Goal: Task Accomplishment & Management: Manage account settings

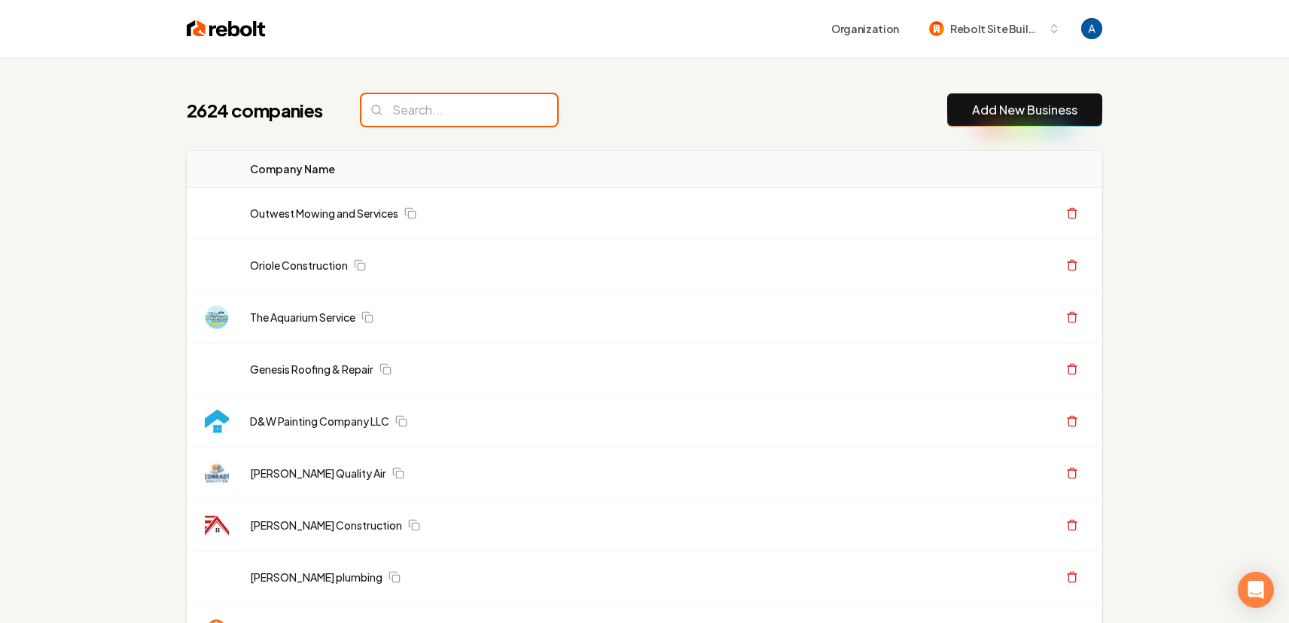
click at [487, 117] on input "search" at bounding box center [459, 110] width 196 height 32
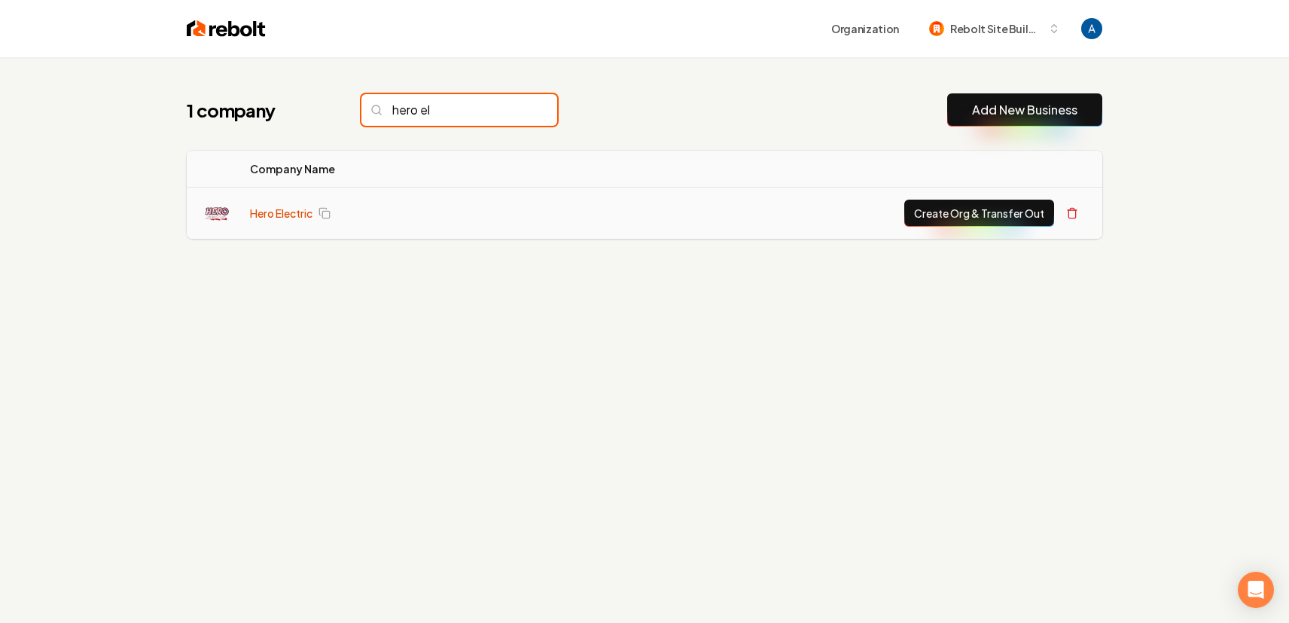
type input "hero el"
click at [288, 209] on link "Hero Electric" at bounding box center [281, 213] width 62 height 15
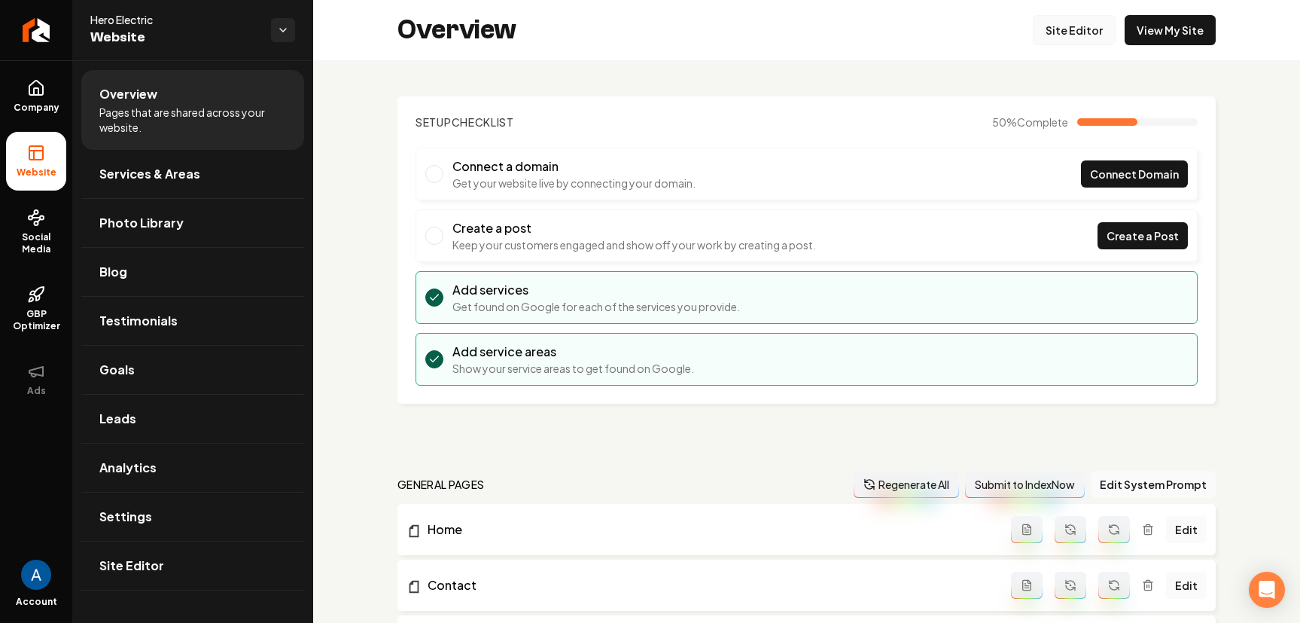
click at [1064, 32] on link "Site Editor" at bounding box center [1074, 30] width 83 height 30
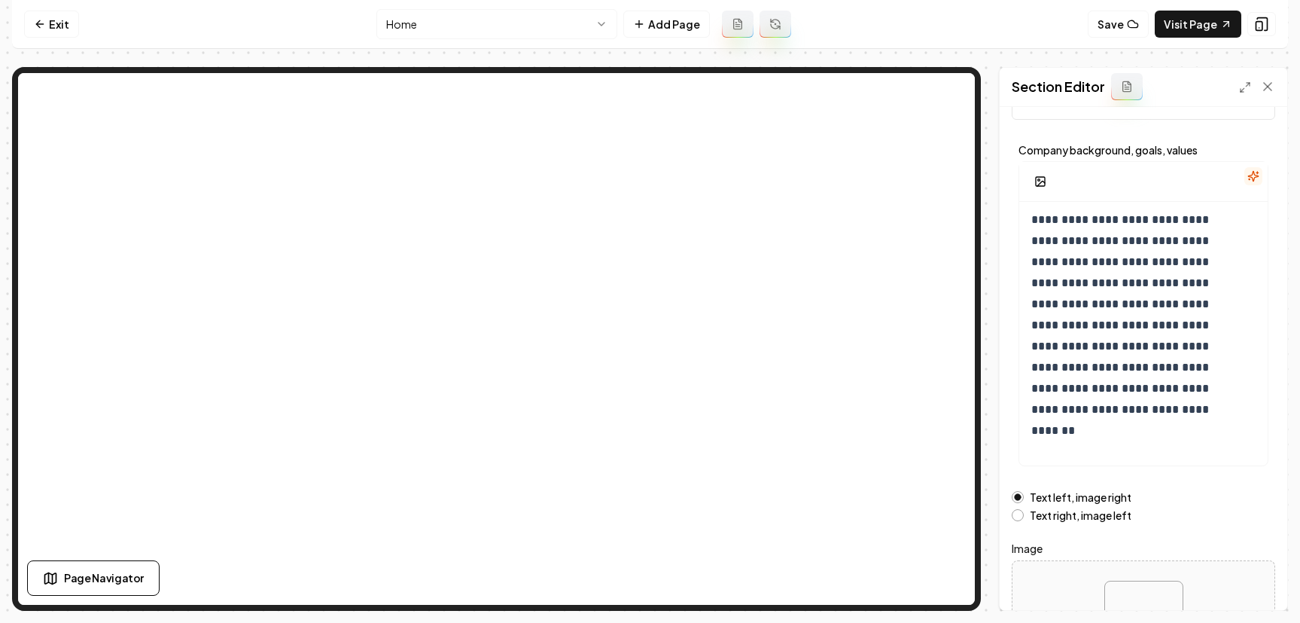
scroll to position [190, 0]
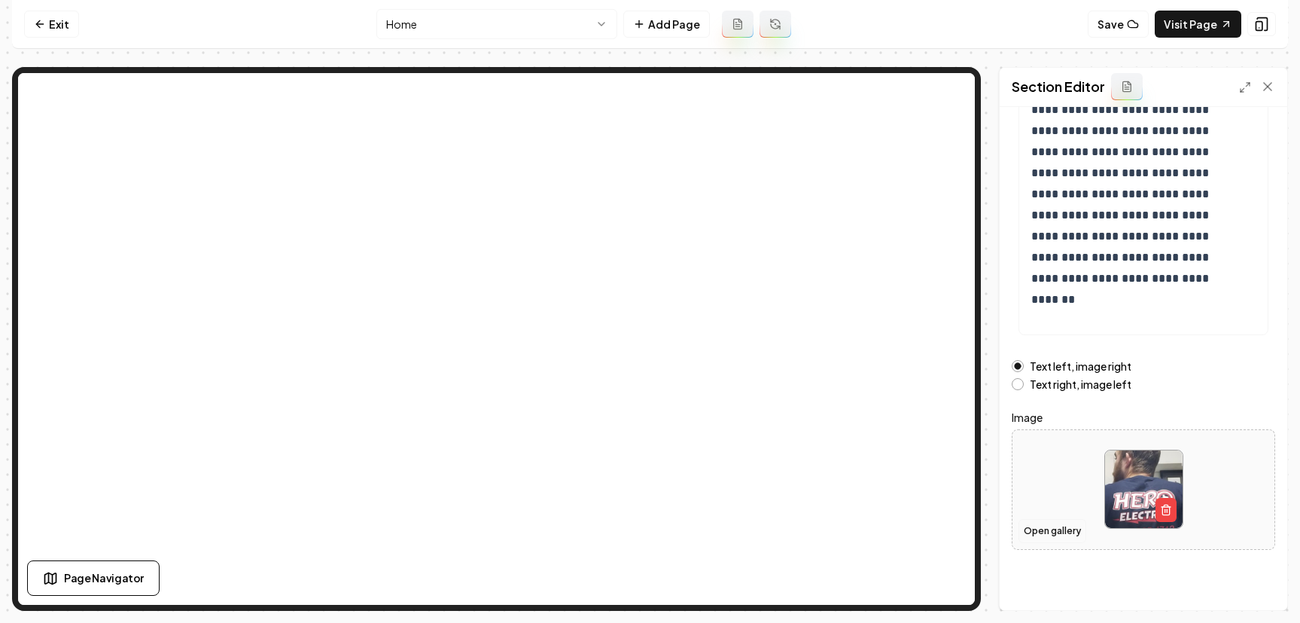
click at [1059, 535] on button "Open gallery" at bounding box center [1053, 531] width 68 height 24
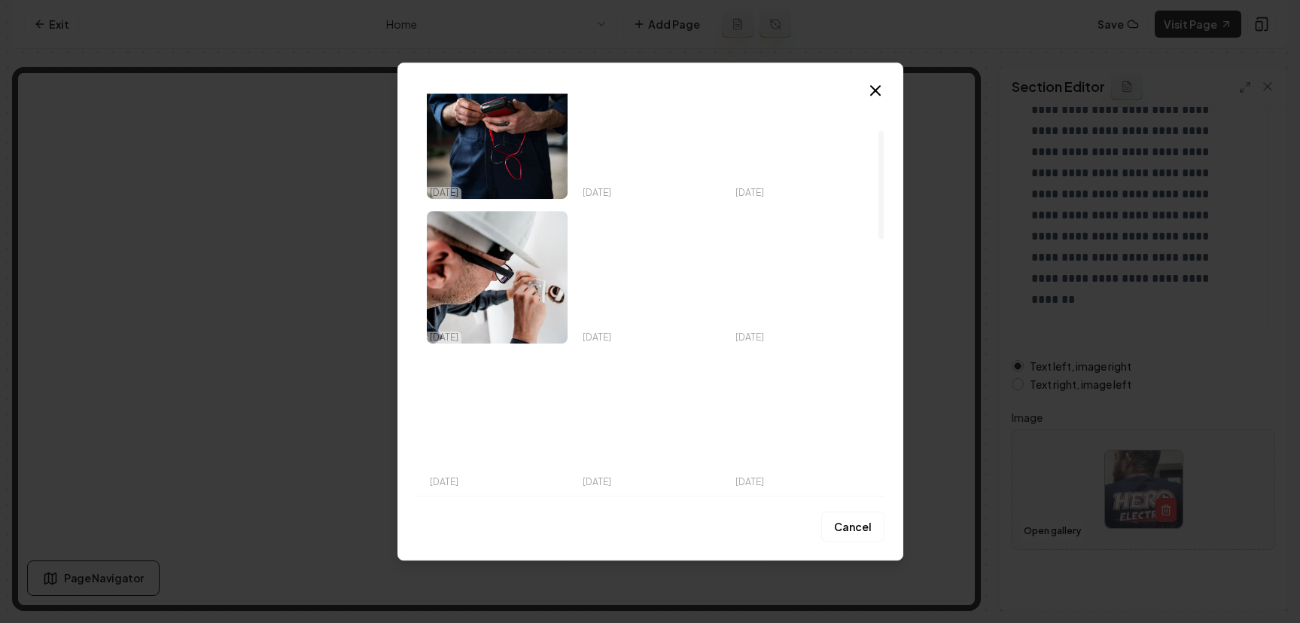
scroll to position [0, 0]
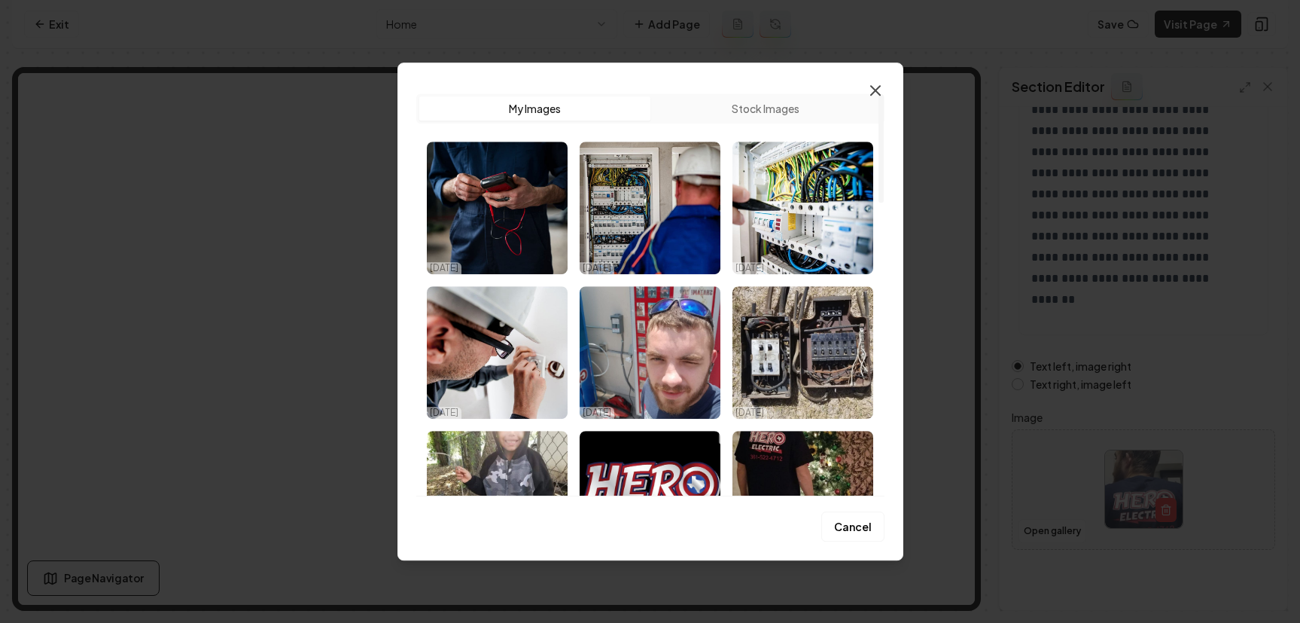
click at [871, 96] on icon "button" at bounding box center [876, 90] width 18 height 18
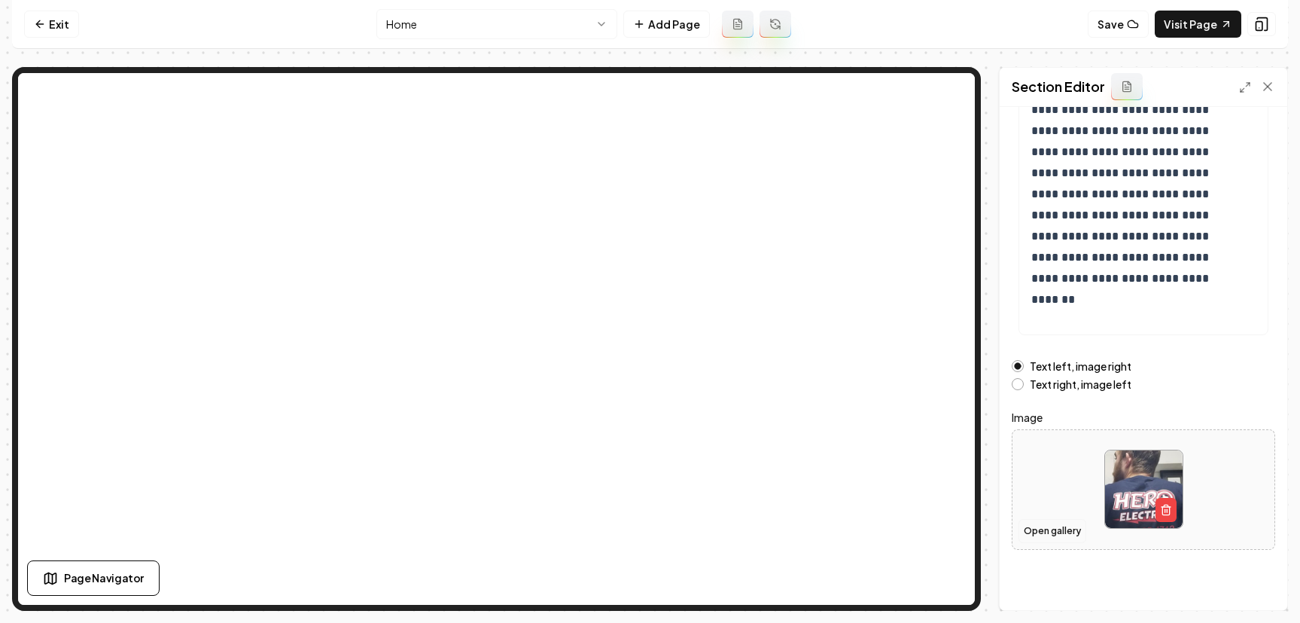
click at [1035, 535] on button "Open gallery" at bounding box center [1053, 531] width 68 height 24
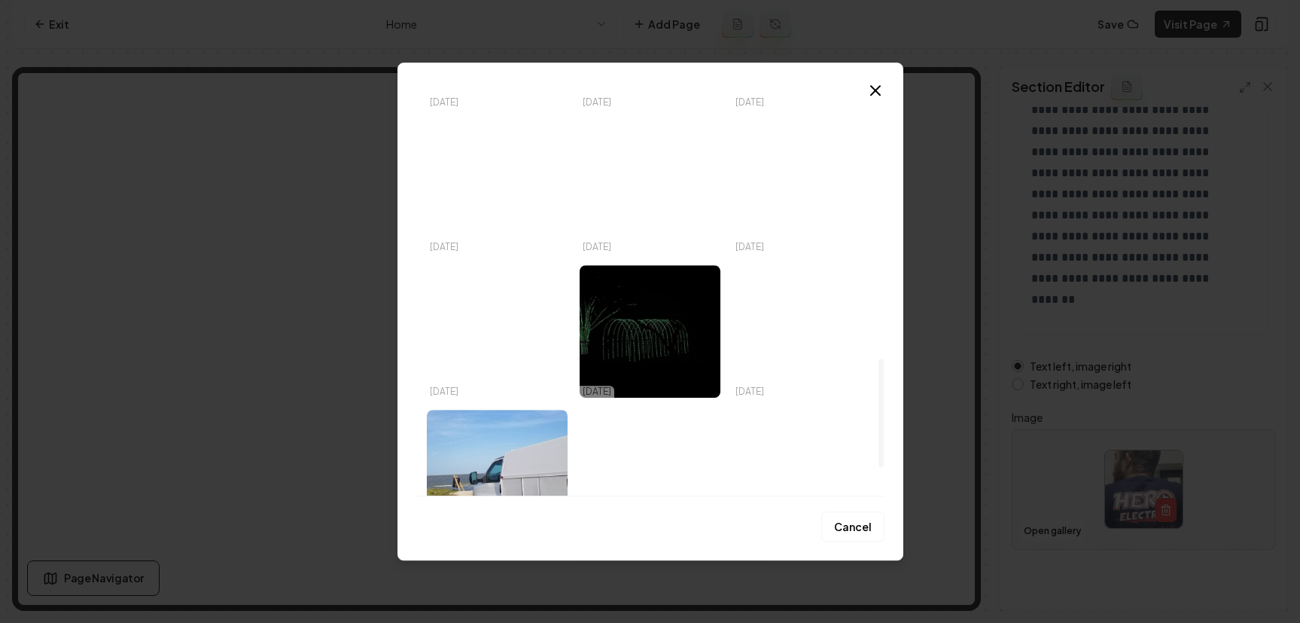
scroll to position [1085, 0]
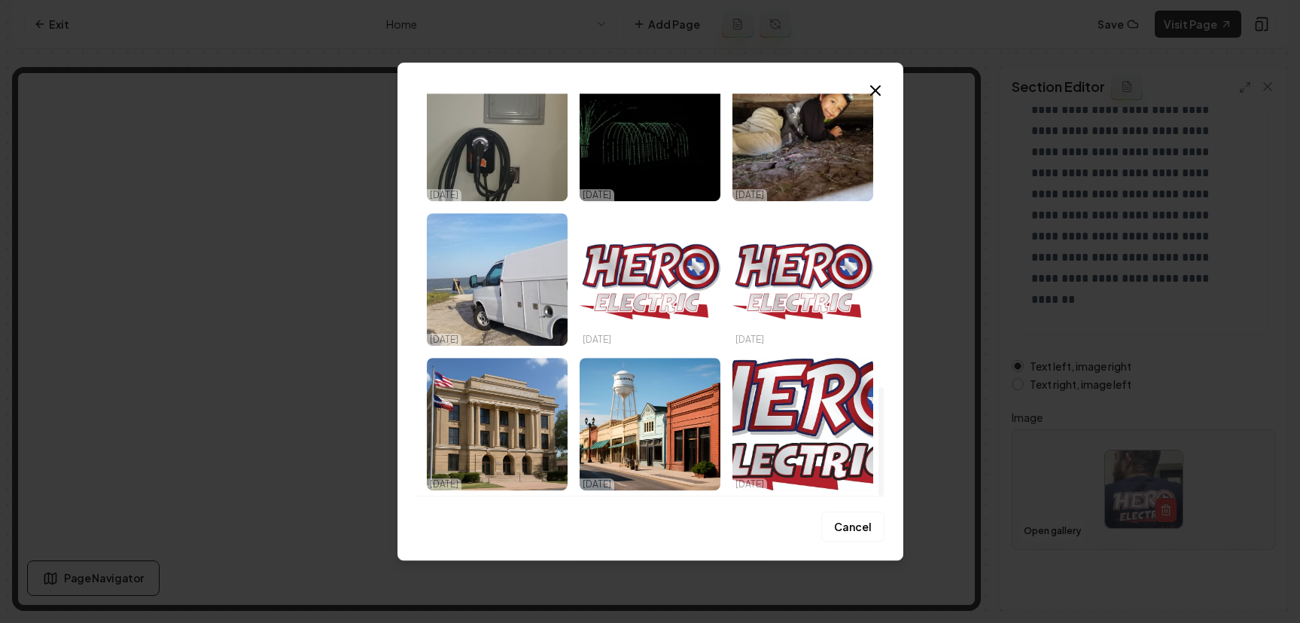
click at [490, 306] on img "Select image image_68e53ef35c7cd75eb8266c26.jpeg" at bounding box center [497, 279] width 141 height 133
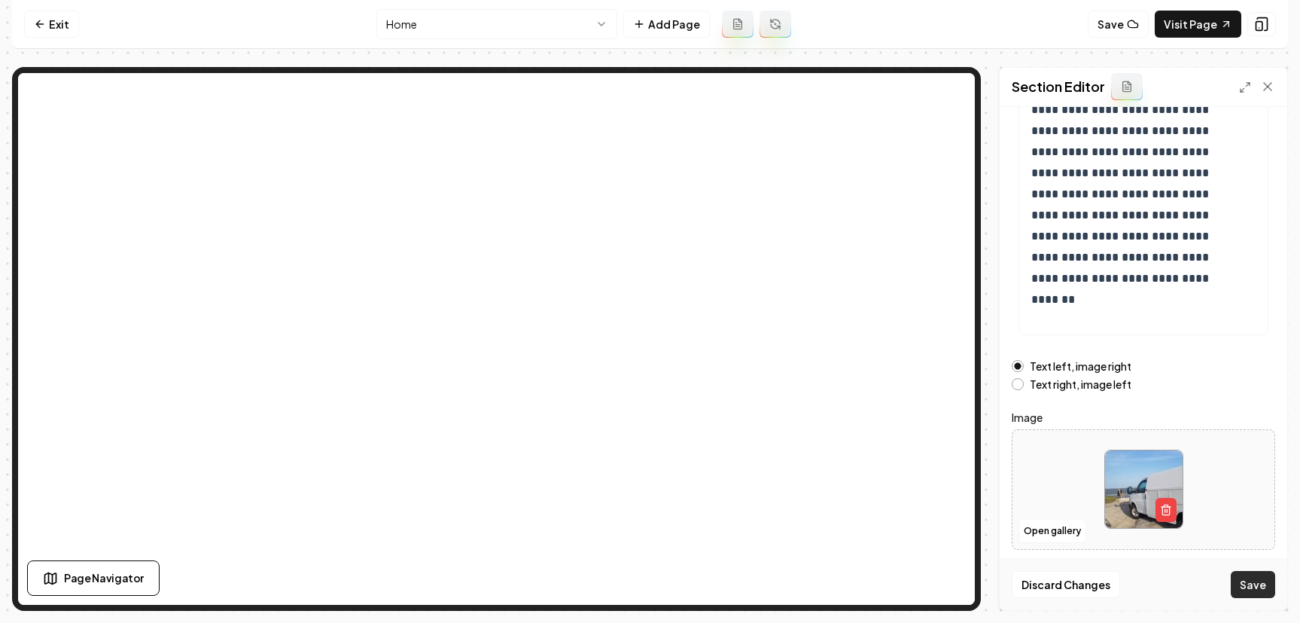
click at [1255, 574] on button "Save" at bounding box center [1253, 584] width 44 height 27
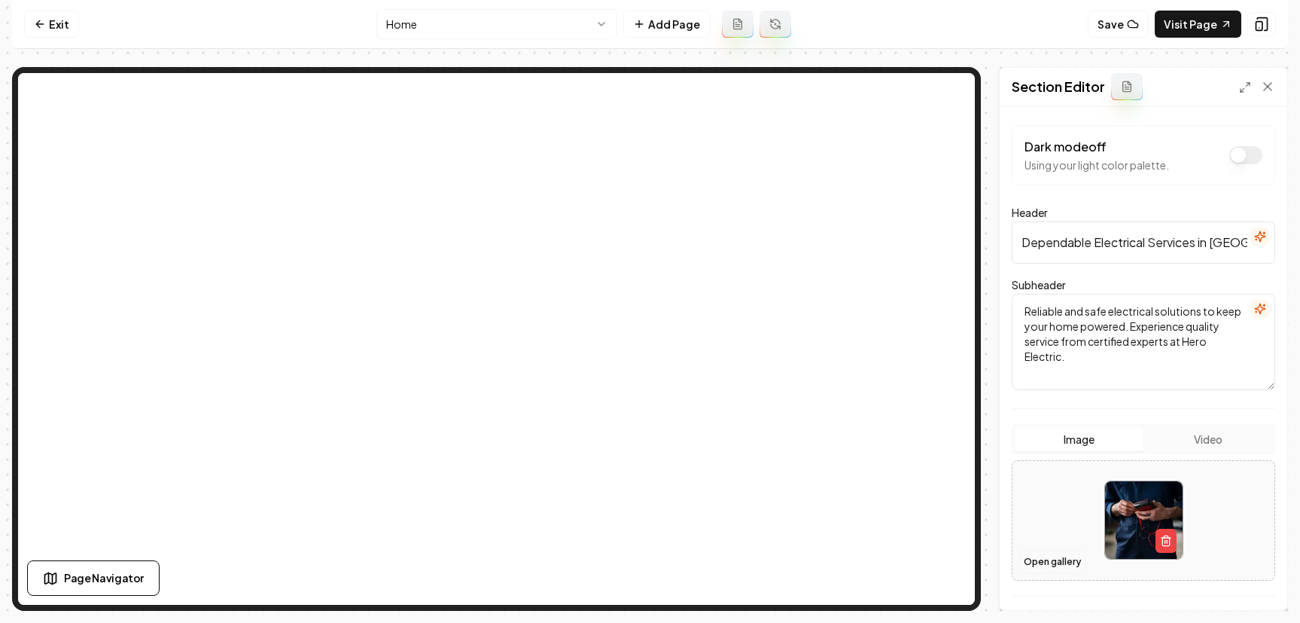
click at [1058, 558] on button "Open gallery" at bounding box center [1053, 562] width 68 height 24
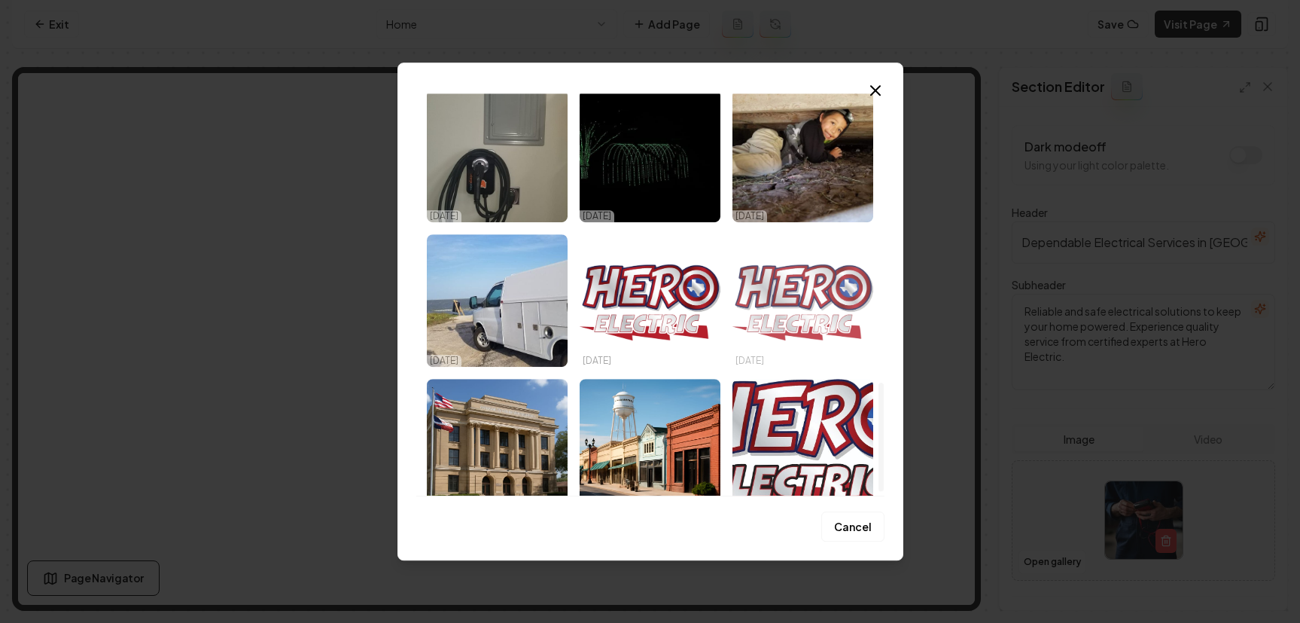
scroll to position [1085, 0]
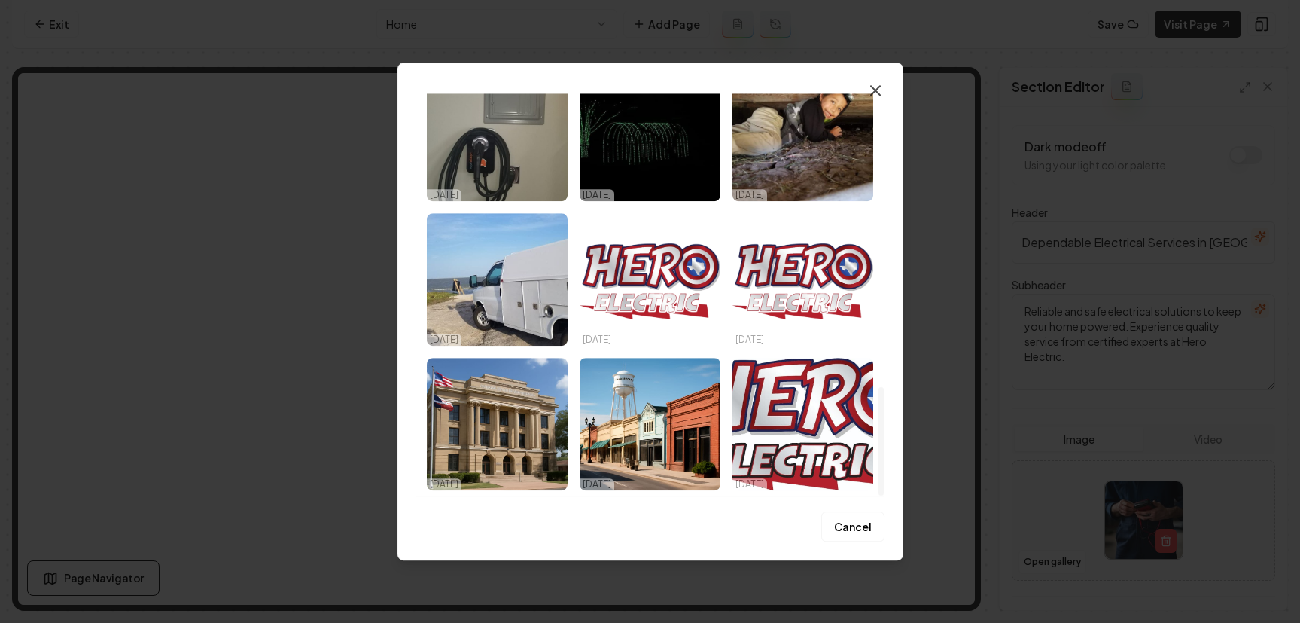
click at [873, 94] on icon "button" at bounding box center [876, 90] width 18 height 18
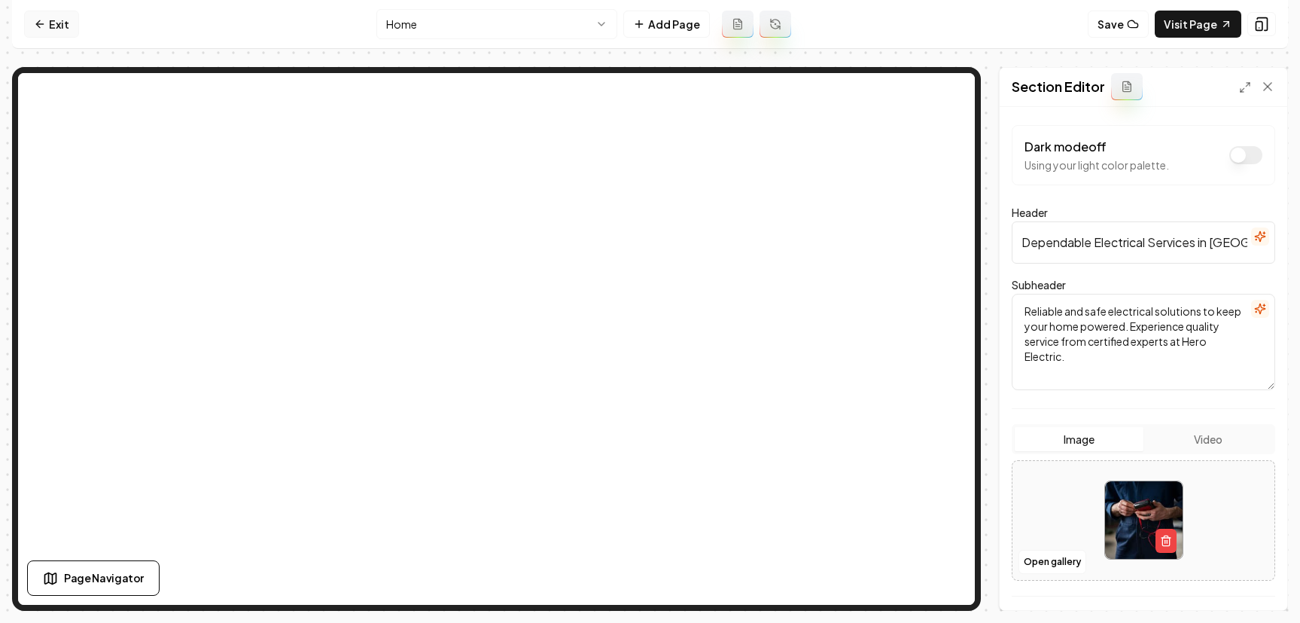
click at [34, 19] on icon at bounding box center [40, 24] width 12 height 12
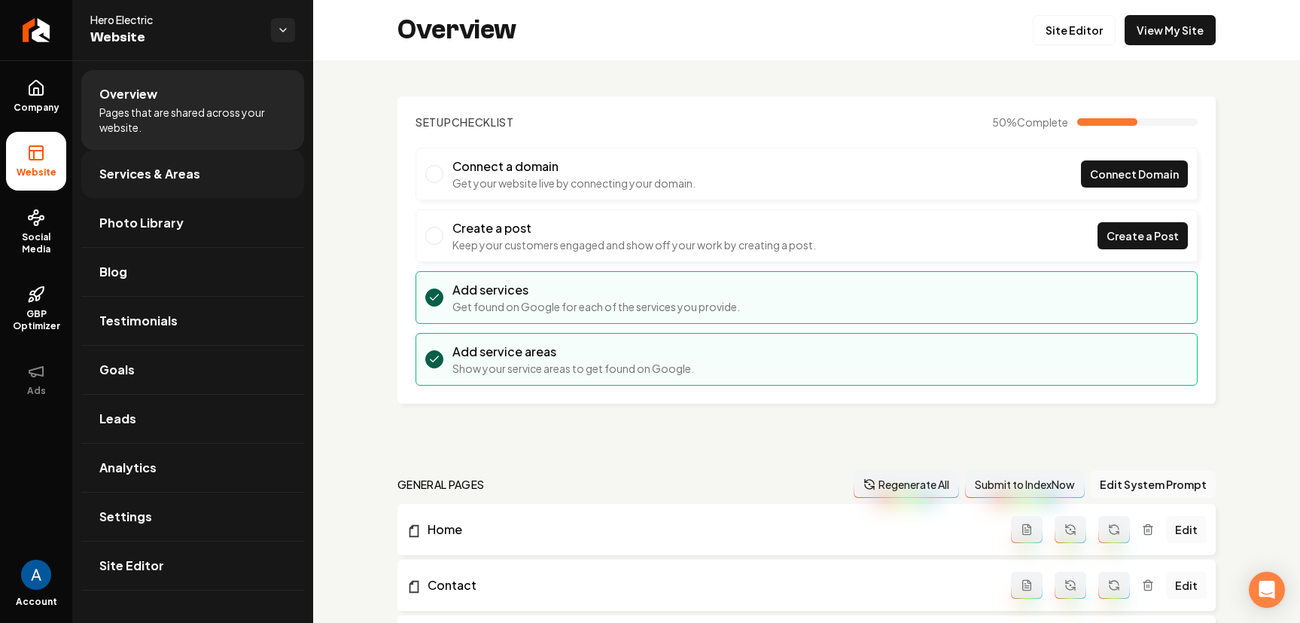
click at [158, 181] on span "Services & Areas" at bounding box center [149, 174] width 101 height 18
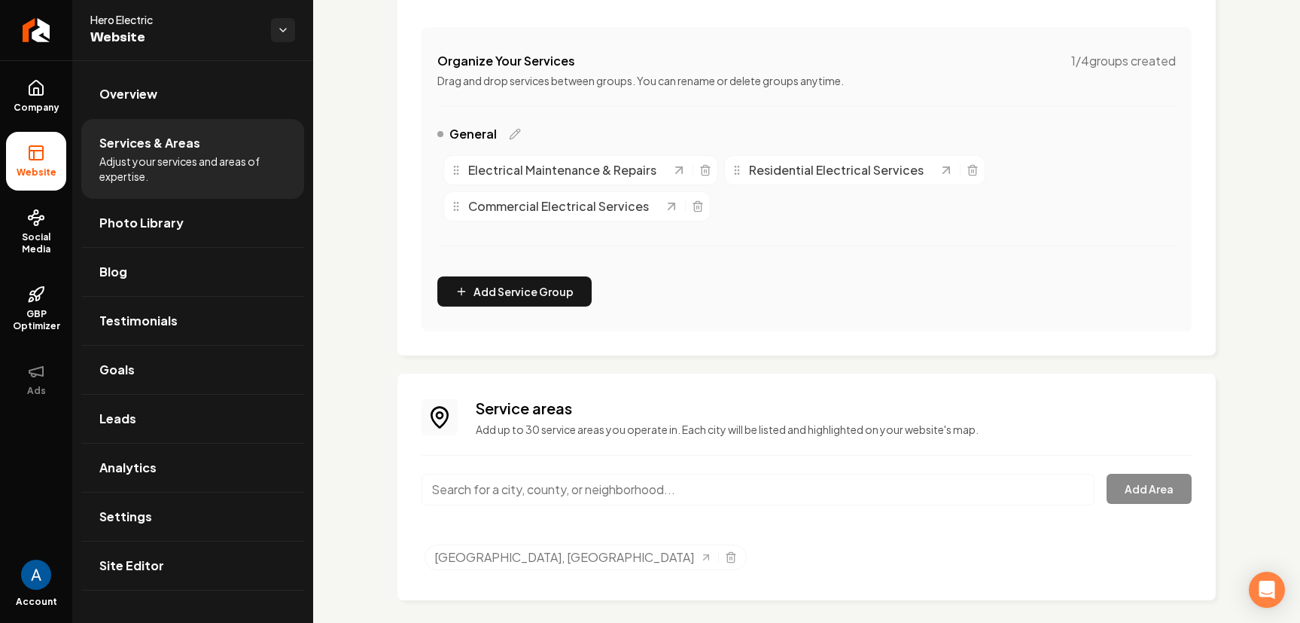
scroll to position [281, 0]
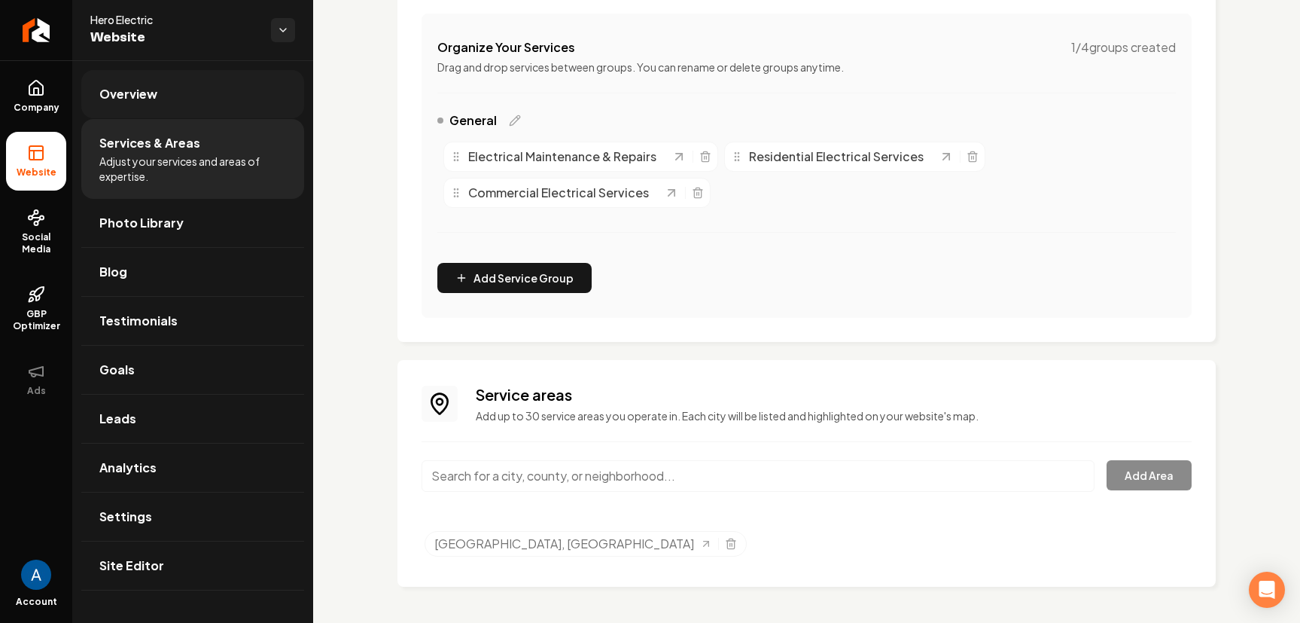
click at [130, 102] on span "Overview" at bounding box center [128, 94] width 58 height 18
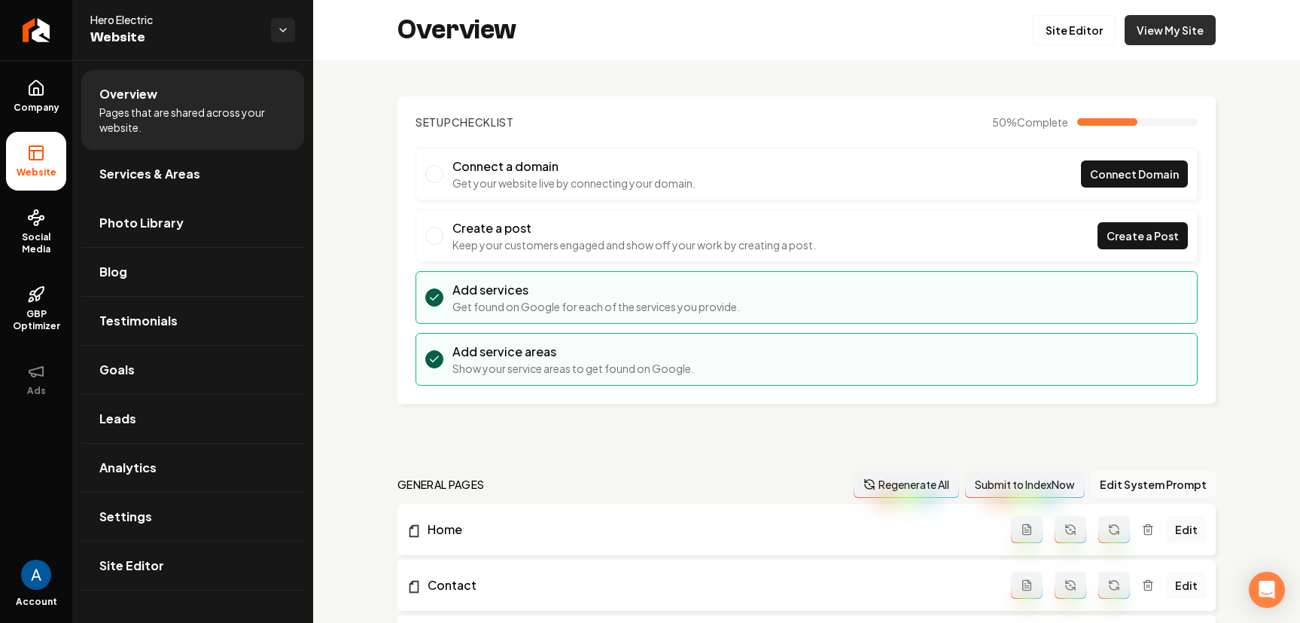
click at [1166, 38] on link "View My Site" at bounding box center [1170, 30] width 91 height 30
click at [48, 106] on span "Company" at bounding box center [37, 108] width 58 height 12
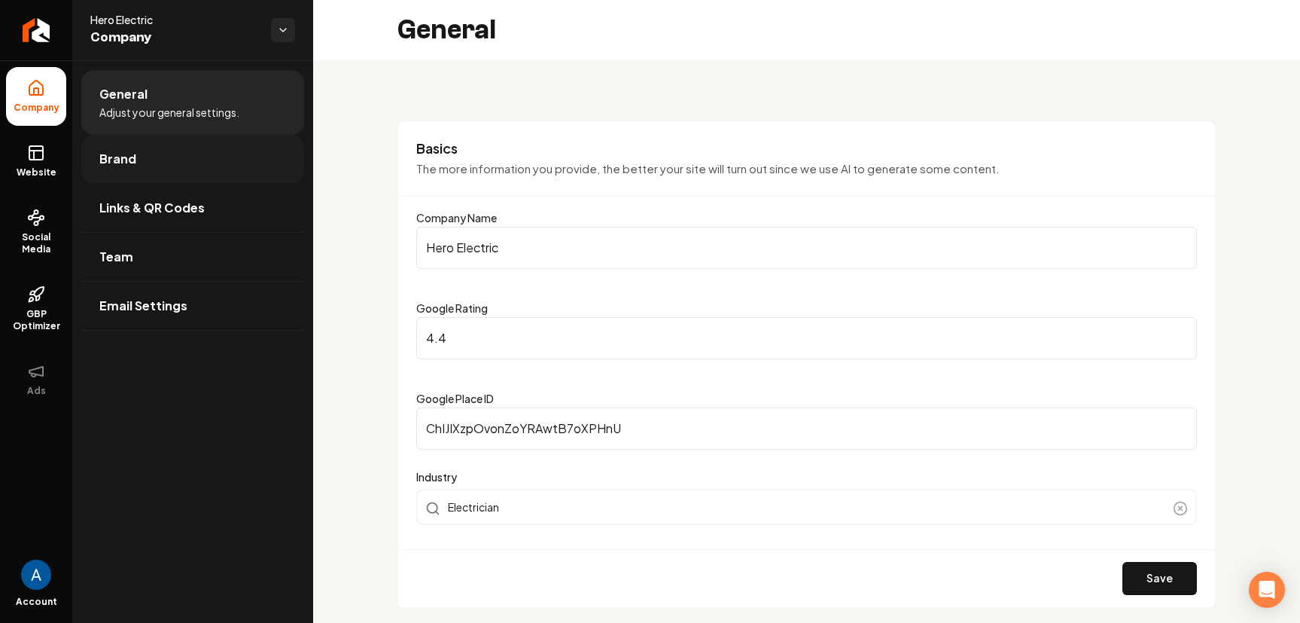
click at [114, 156] on span "Brand" at bounding box center [117, 159] width 37 height 18
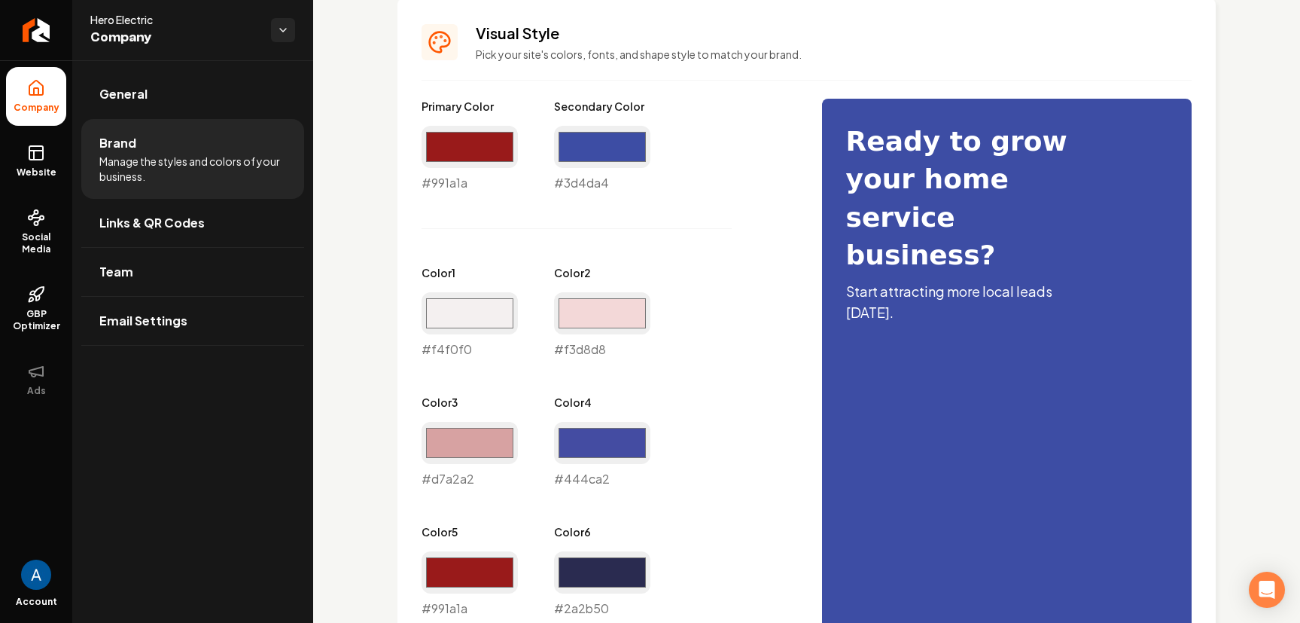
scroll to position [416, 0]
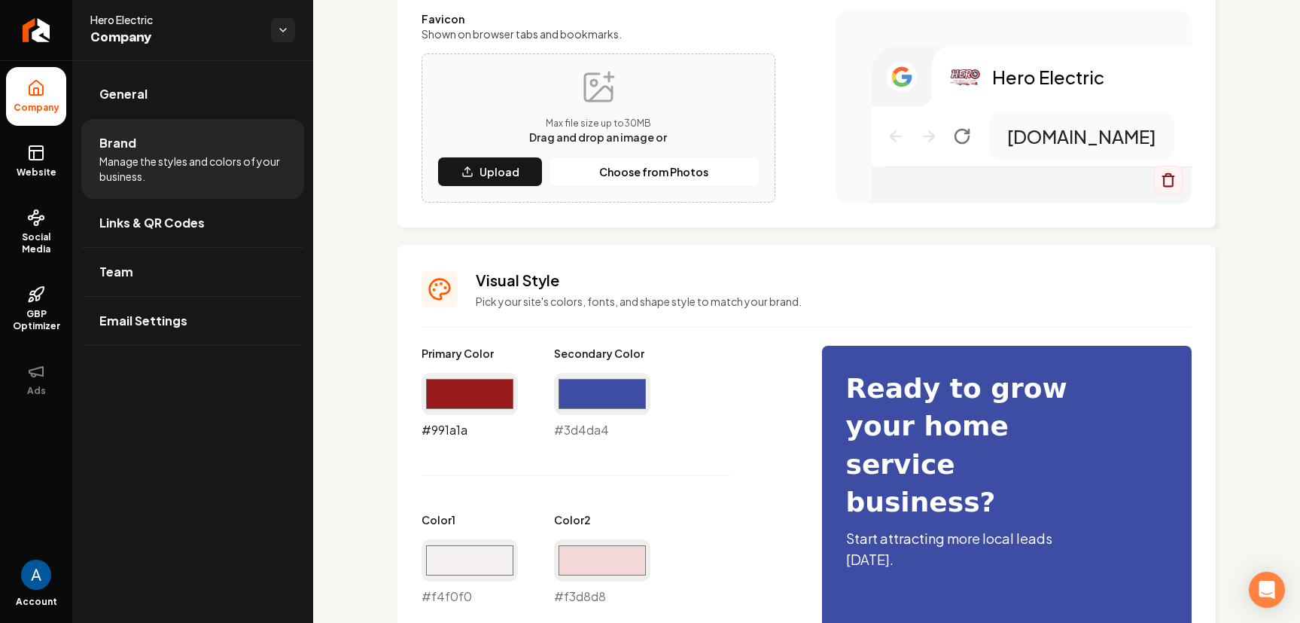
click at [480, 388] on input "#991a1a" at bounding box center [470, 394] width 96 height 42
type input "#3d4da4"
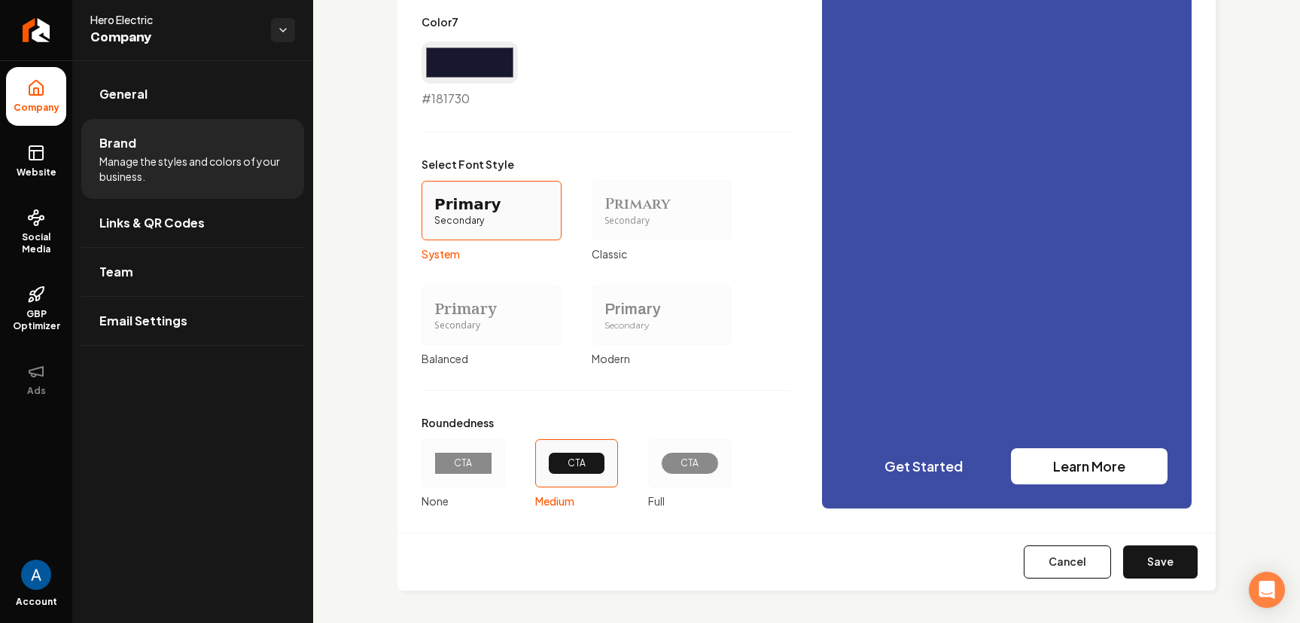
scroll to position [1306, 0]
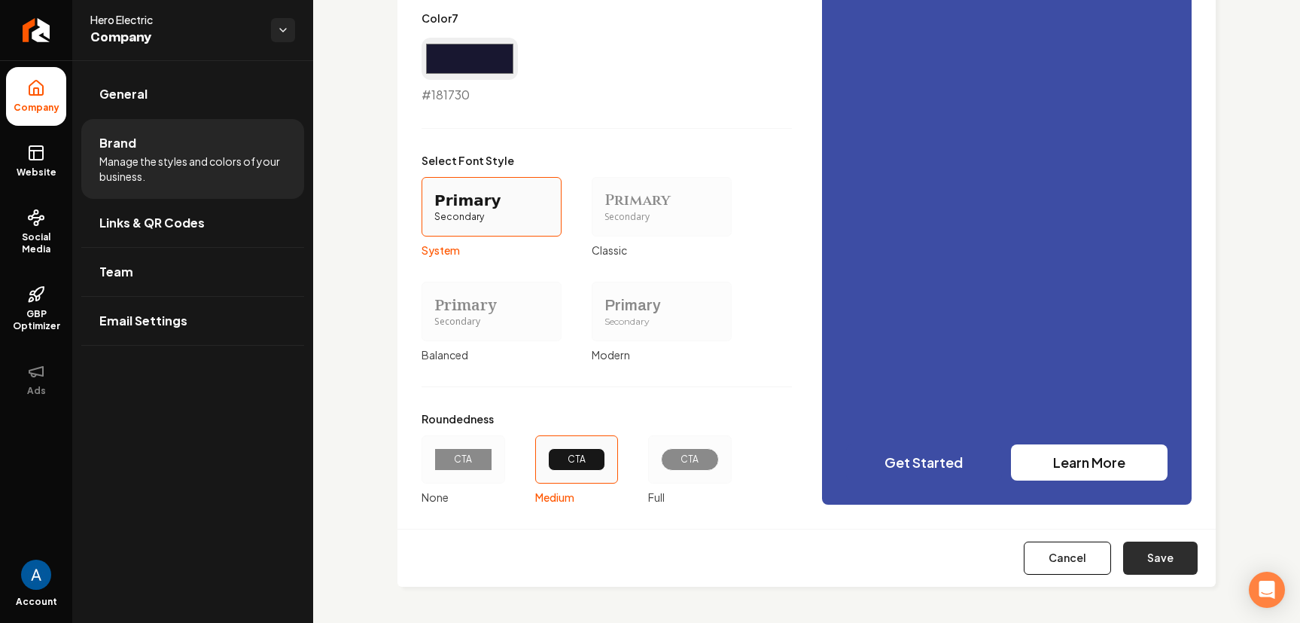
click at [1128, 553] on button "Save" at bounding box center [1160, 557] width 75 height 33
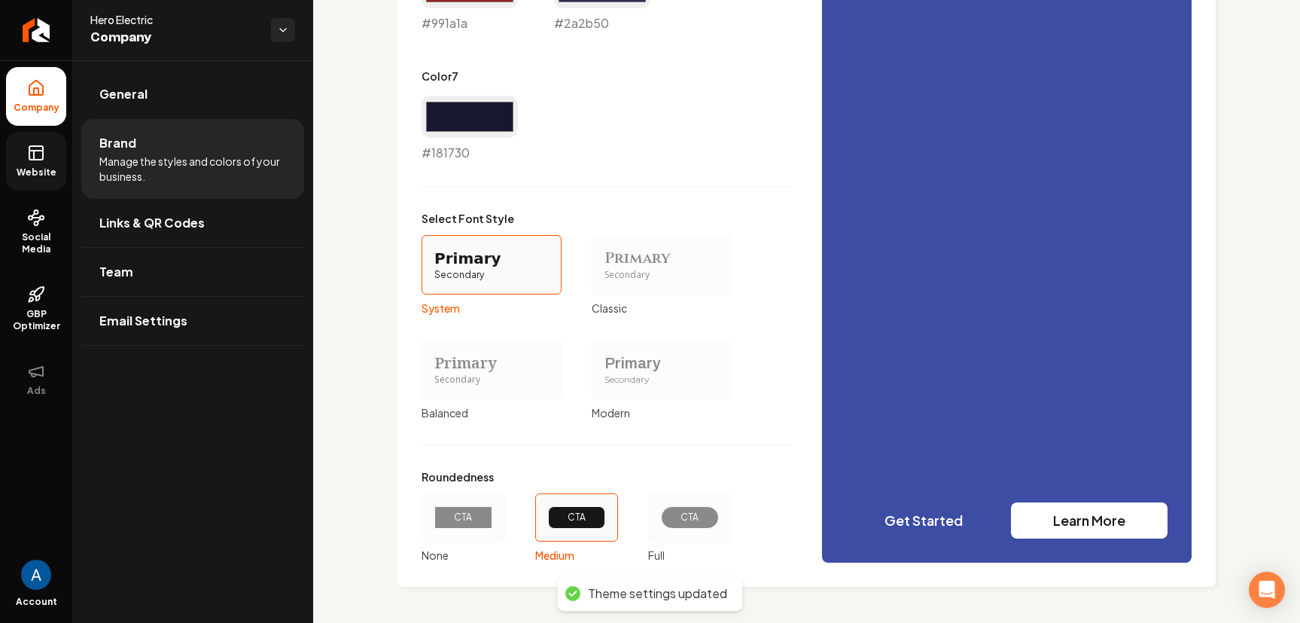
click at [40, 165] on link "Website" at bounding box center [36, 161] width 60 height 59
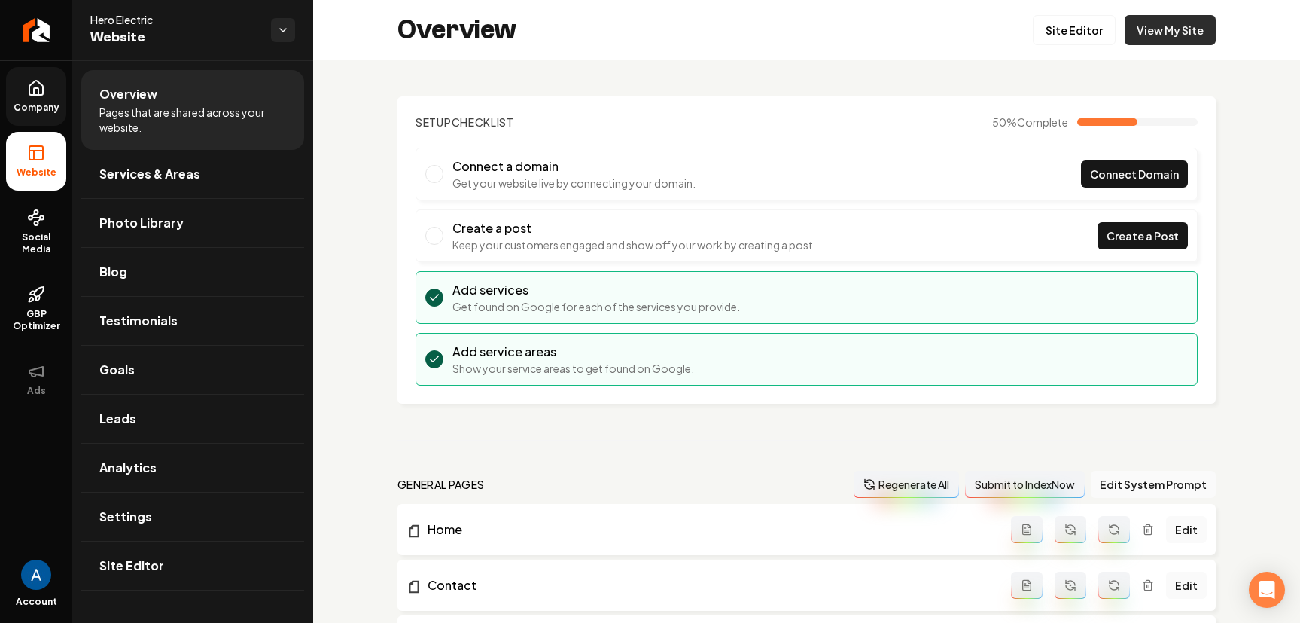
click at [1138, 28] on link "View My Site" at bounding box center [1170, 30] width 91 height 30
click at [1066, 30] on link "Site Editor" at bounding box center [1074, 30] width 83 height 30
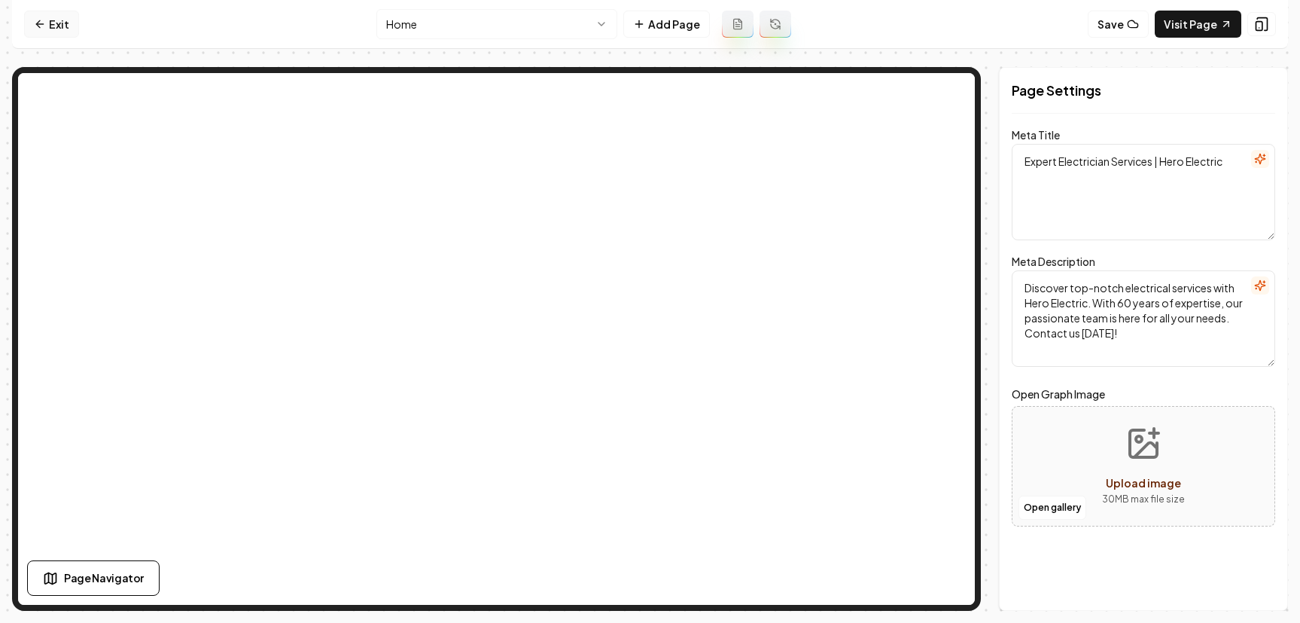
click at [50, 28] on link "Exit" at bounding box center [51, 24] width 55 height 27
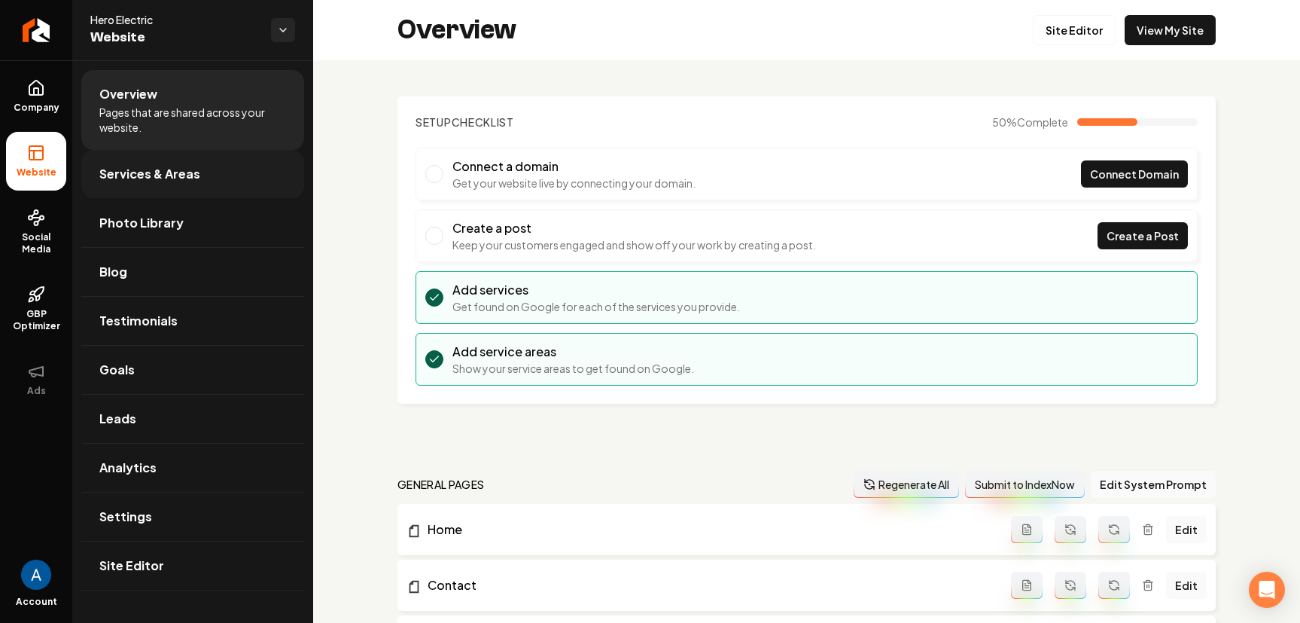
click at [133, 174] on span "Services & Areas" at bounding box center [149, 174] width 101 height 18
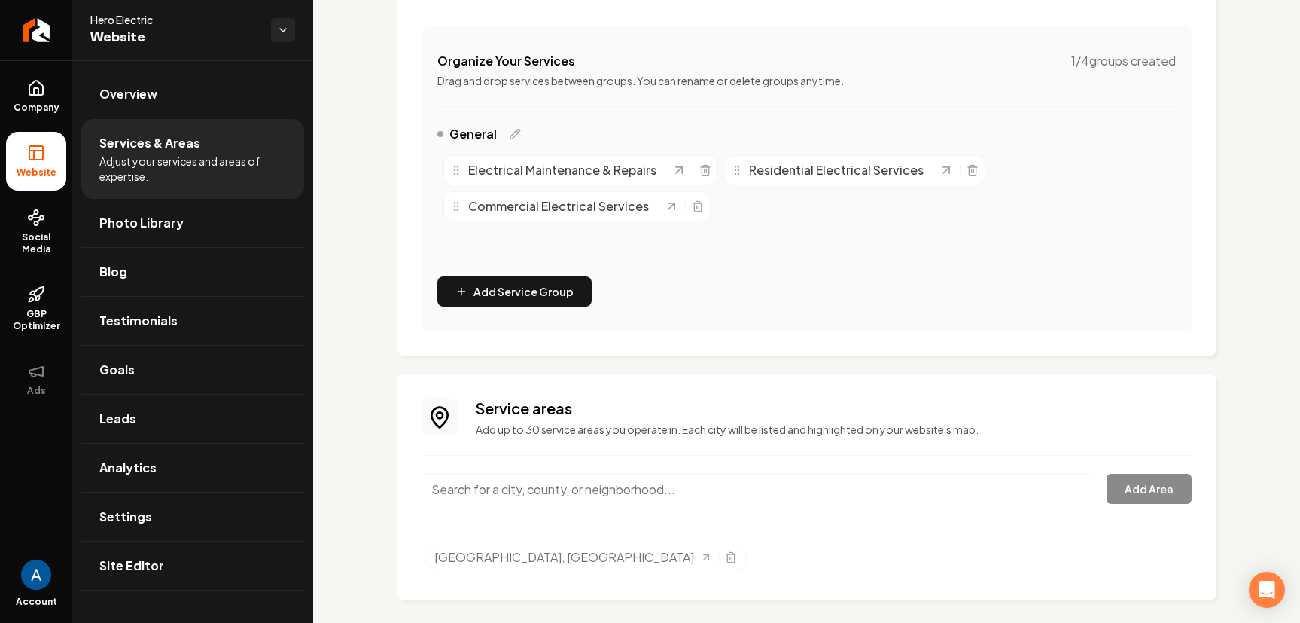
scroll to position [281, 0]
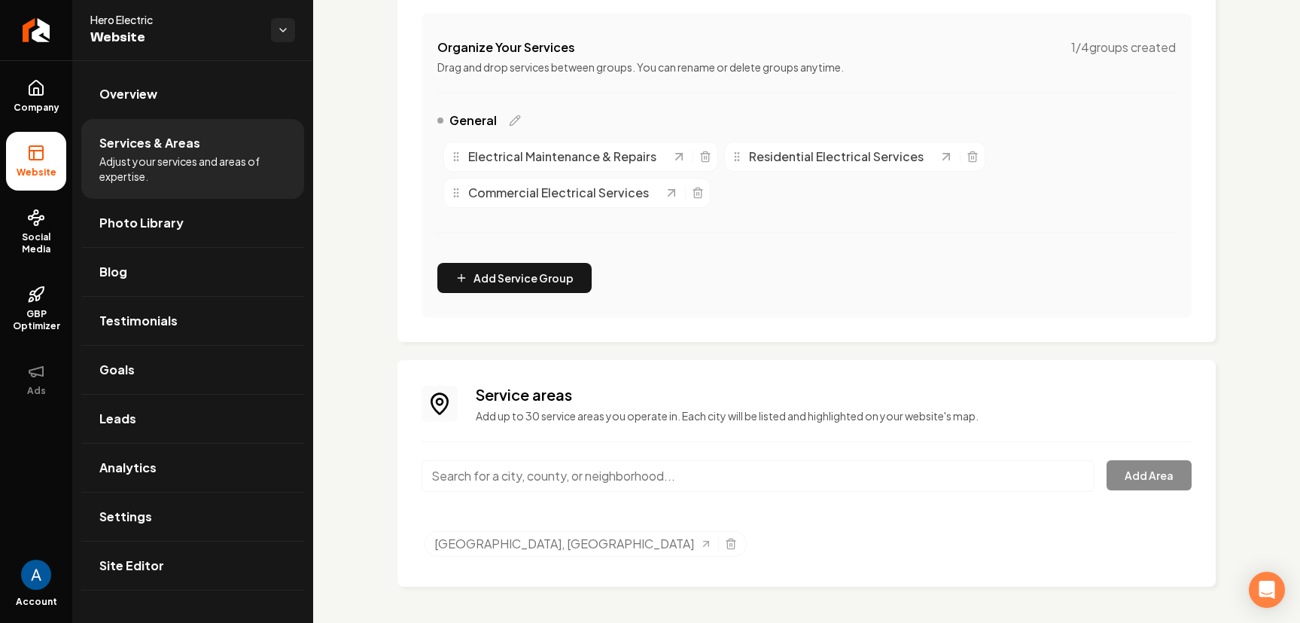
click at [687, 469] on input "Main content area" at bounding box center [758, 476] width 673 height 32
type input "[GEOGRAPHIC_DATA], [GEOGRAPHIC_DATA]"
click at [1149, 475] on button "Add Area" at bounding box center [1149, 475] width 85 height 30
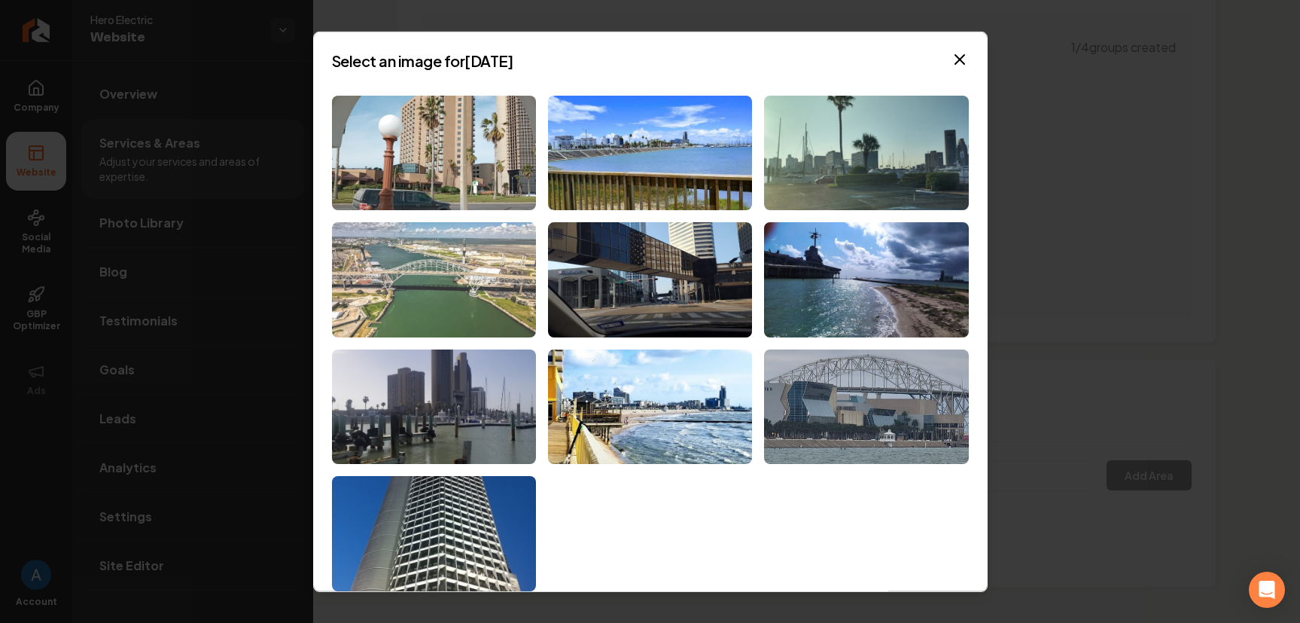
click at [401, 316] on img at bounding box center [434, 279] width 204 height 115
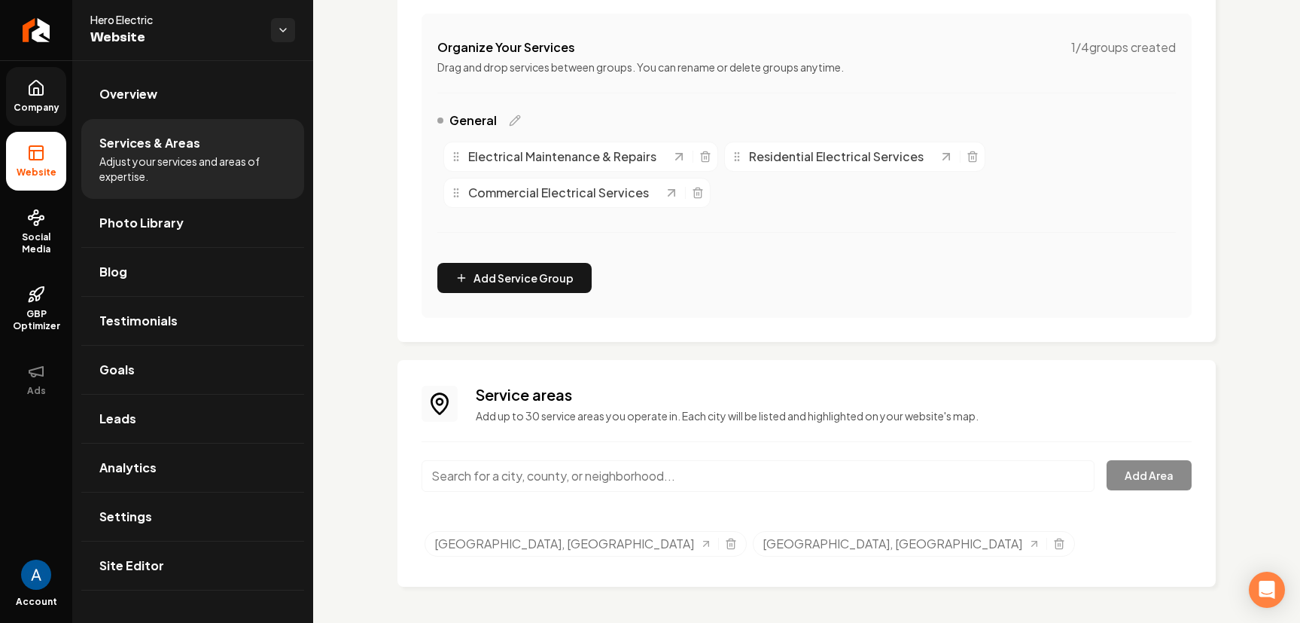
click at [28, 95] on icon at bounding box center [36, 88] width 18 height 18
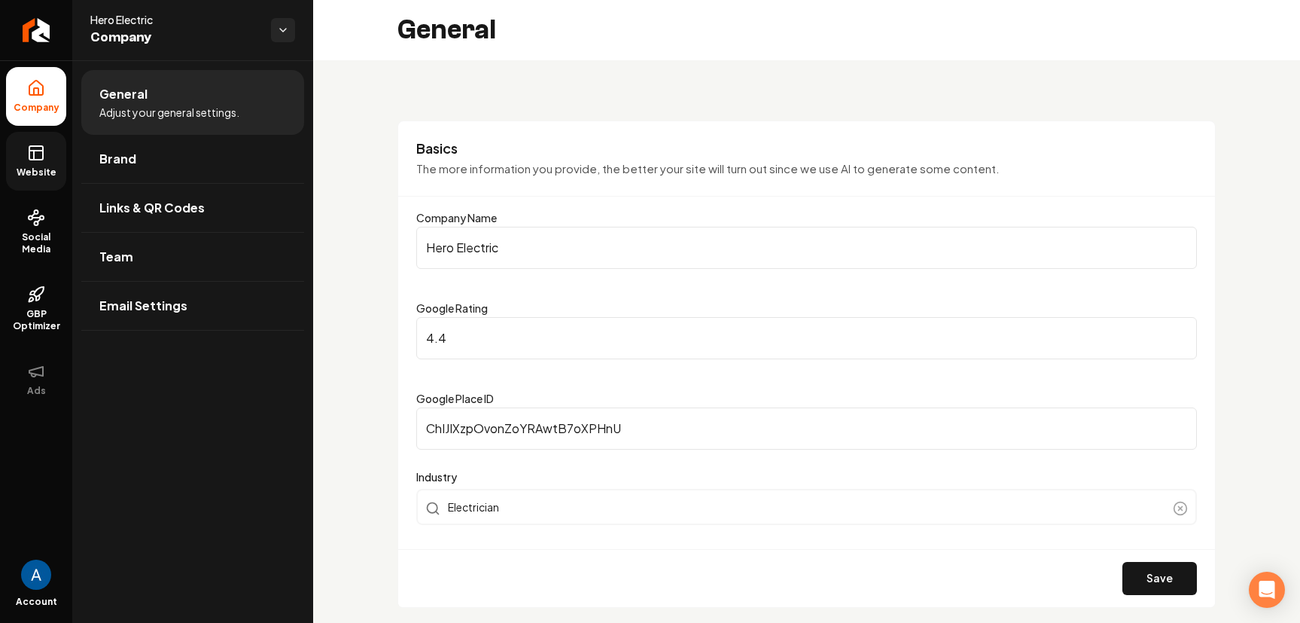
click at [54, 172] on span "Website" at bounding box center [37, 172] width 52 height 12
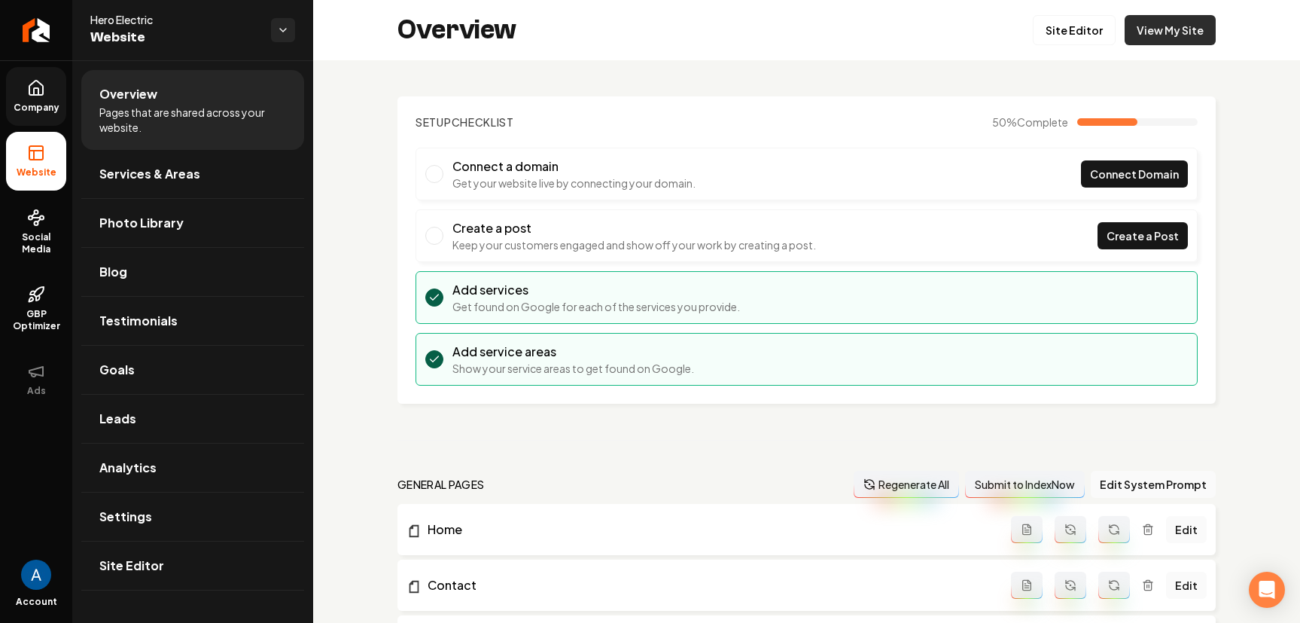
click at [1160, 41] on link "View My Site" at bounding box center [1170, 30] width 91 height 30
